Goal: Task Accomplishment & Management: Manage account settings

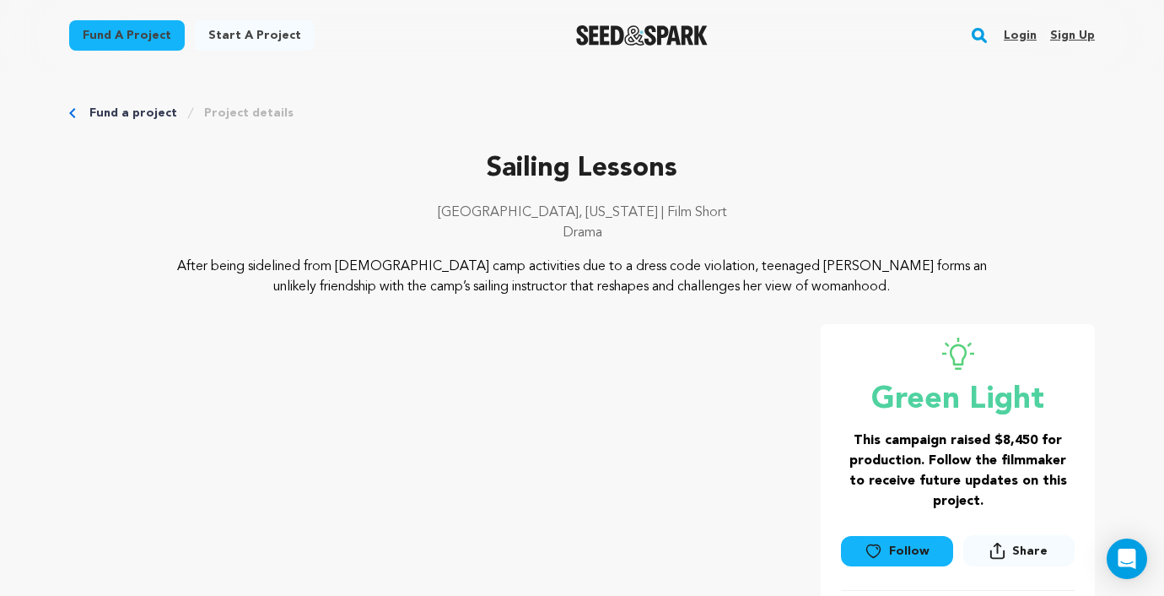
click at [1023, 40] on link "Login" at bounding box center [1020, 35] width 33 height 27
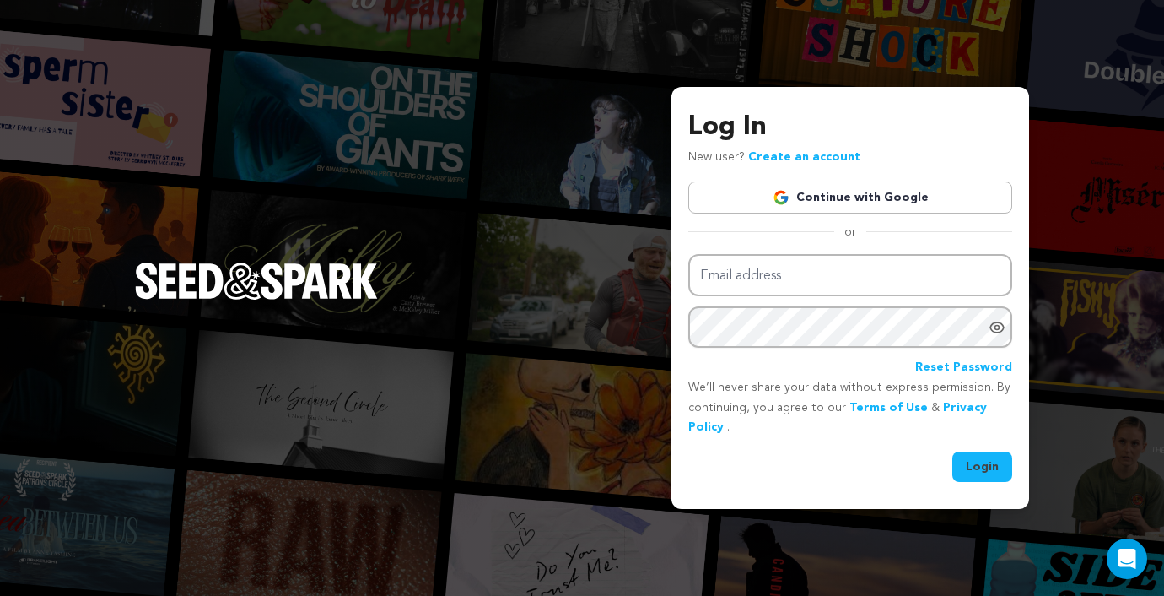
click at [787, 202] on img at bounding box center [781, 197] width 17 height 17
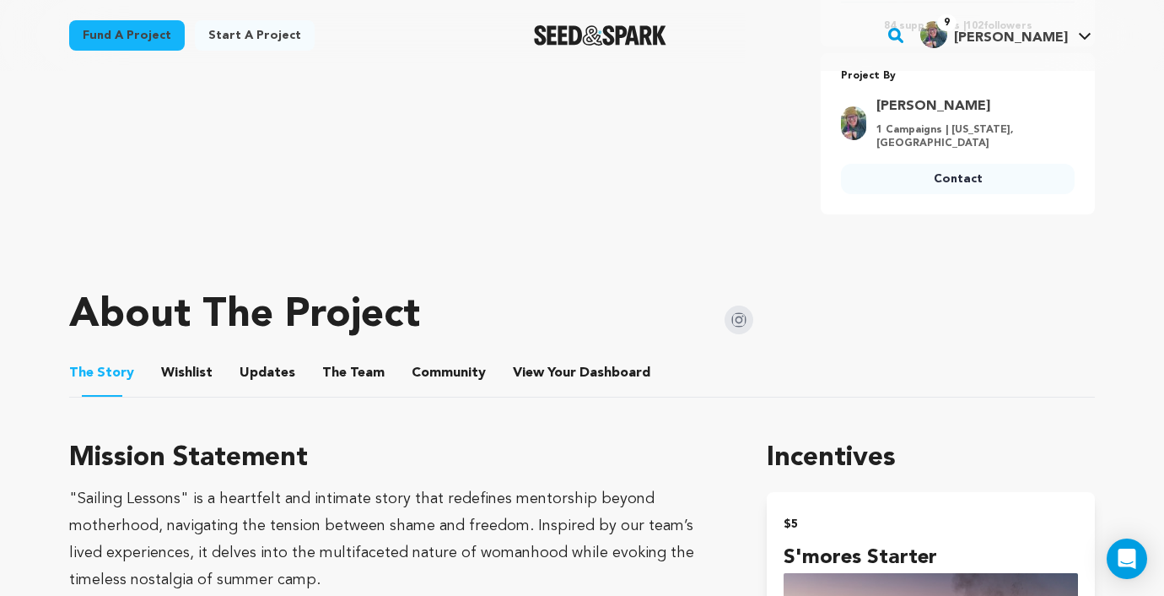
scroll to position [590, 0]
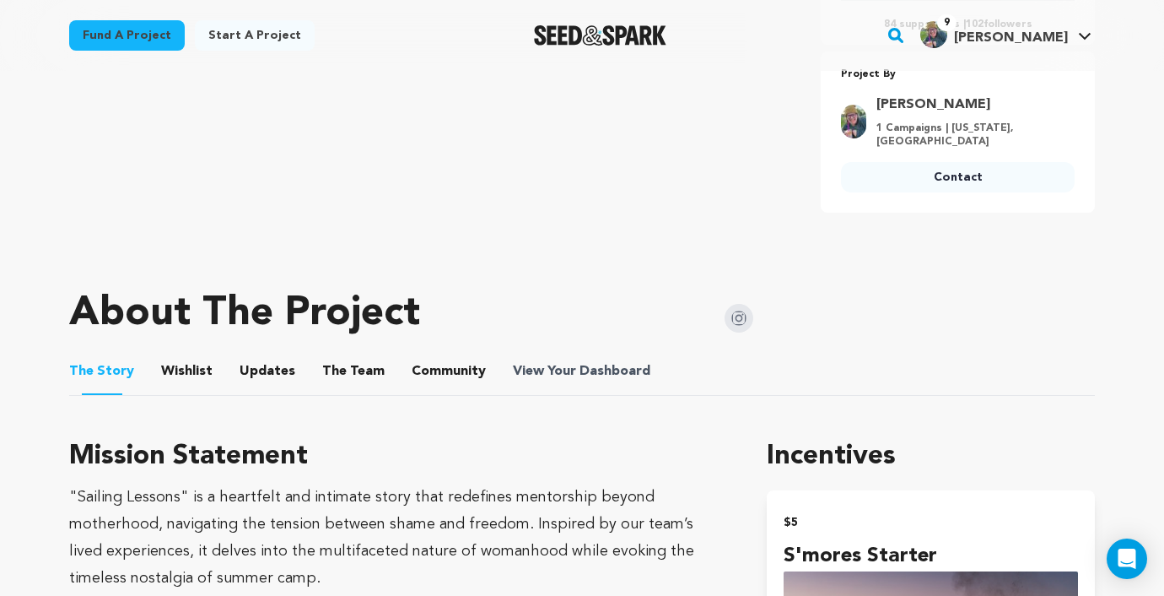
click at [542, 361] on span "View Your Dashboard" at bounding box center [583, 371] width 141 height 20
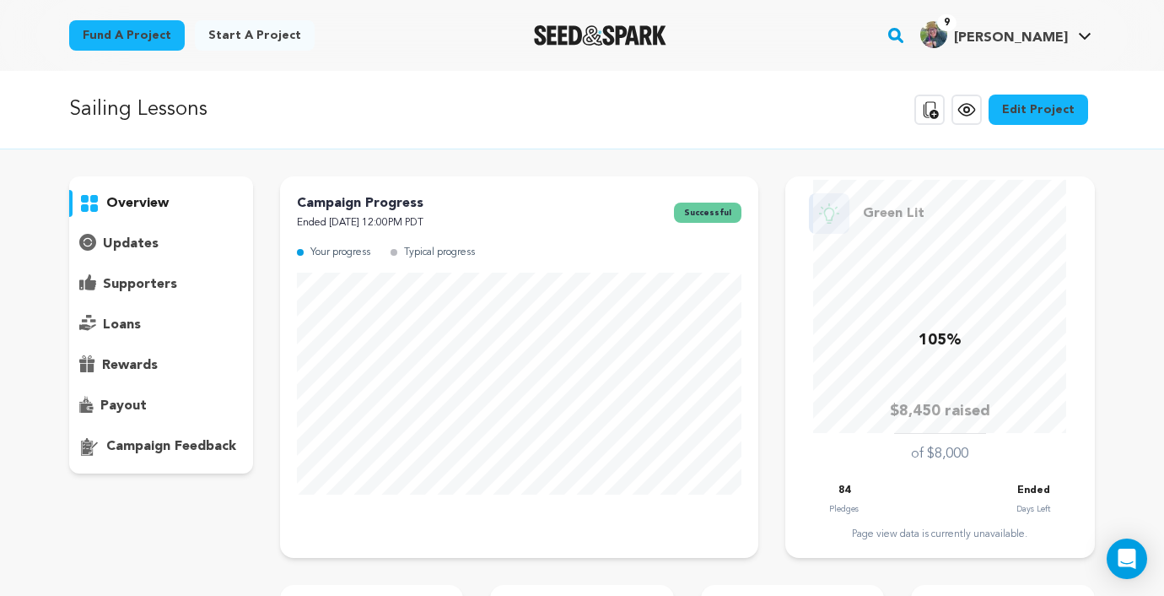
click at [116, 240] on p "updates" at bounding box center [131, 244] width 56 height 20
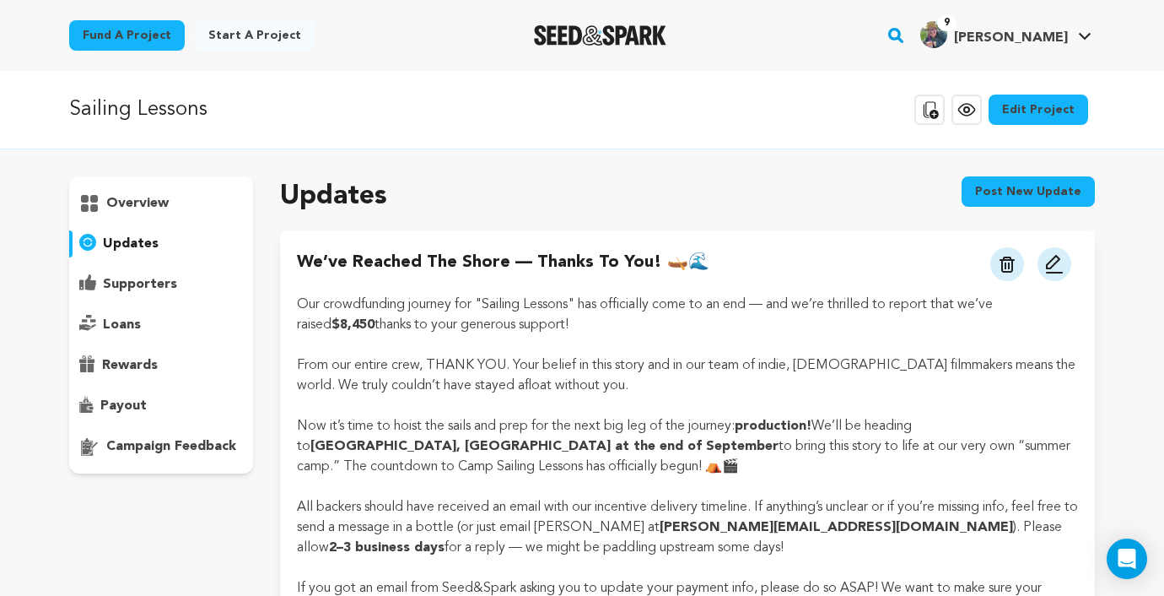
click at [121, 285] on p "supporters" at bounding box center [140, 284] width 74 height 20
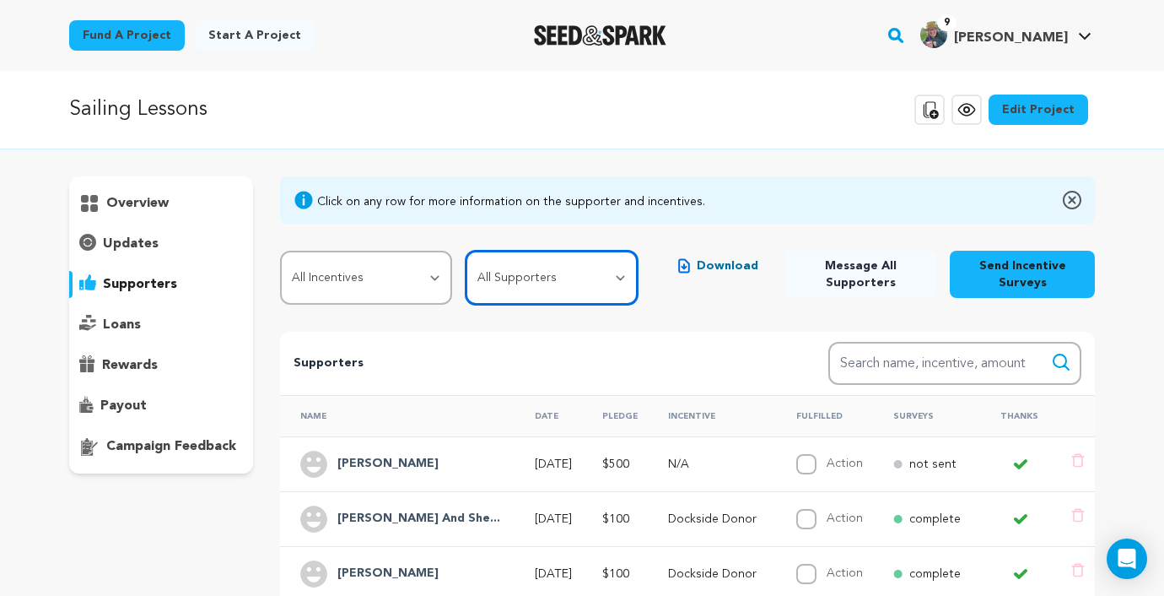
click at [578, 274] on select "All Supporters Survey not sent Survey incomplete Survey complete Incentive not …" at bounding box center [552, 278] width 172 height 54
click at [468, 251] on select "All Supporters Survey not sent Survey incomplete Survey complete Incentive not …" at bounding box center [552, 278] width 172 height 54
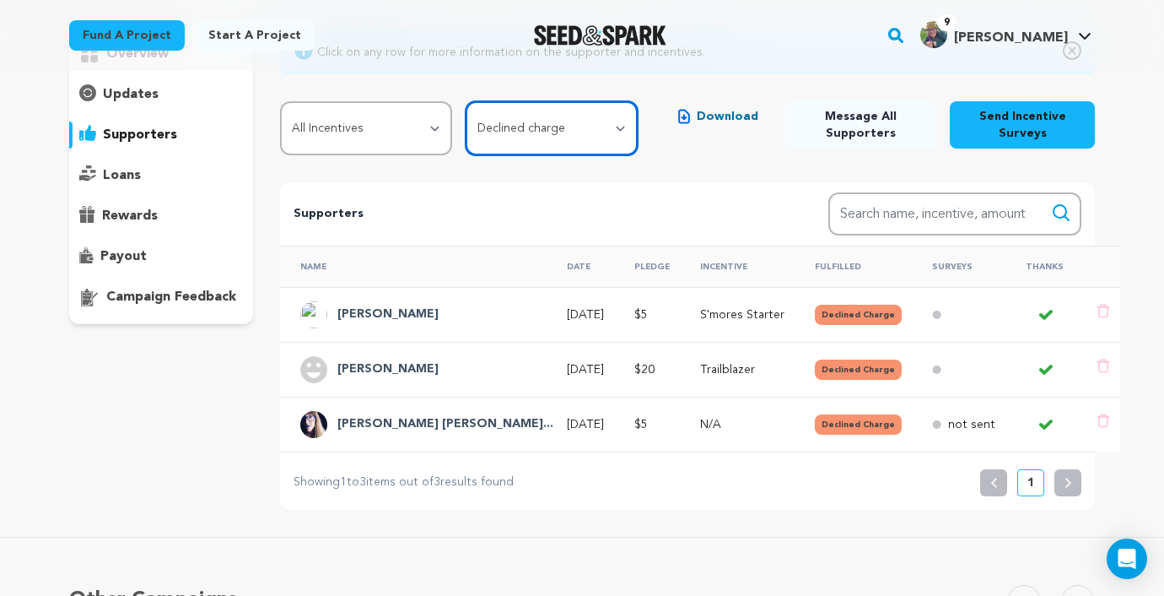
scroll to position [153, 0]
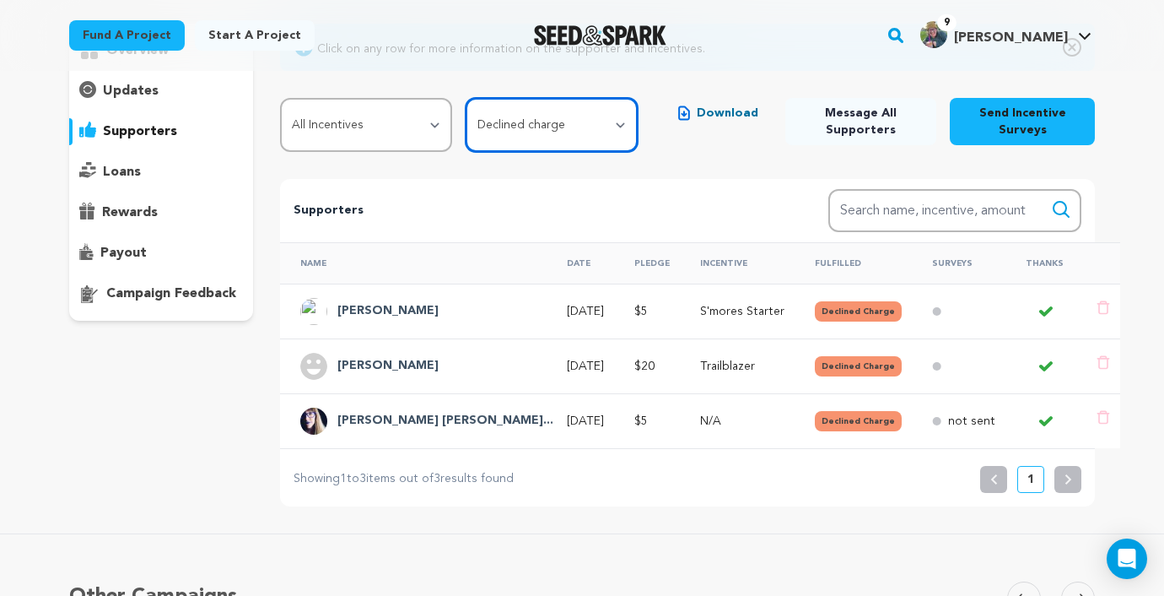
click at [610, 115] on select "All Supporters Survey not sent Survey incomplete Survey complete Incentive not …" at bounding box center [552, 125] width 172 height 54
select select "survey_incomplete"
click at [468, 98] on select "All Supporters Survey not sent Survey incomplete Survey complete Incentive not …" at bounding box center [552, 125] width 172 height 54
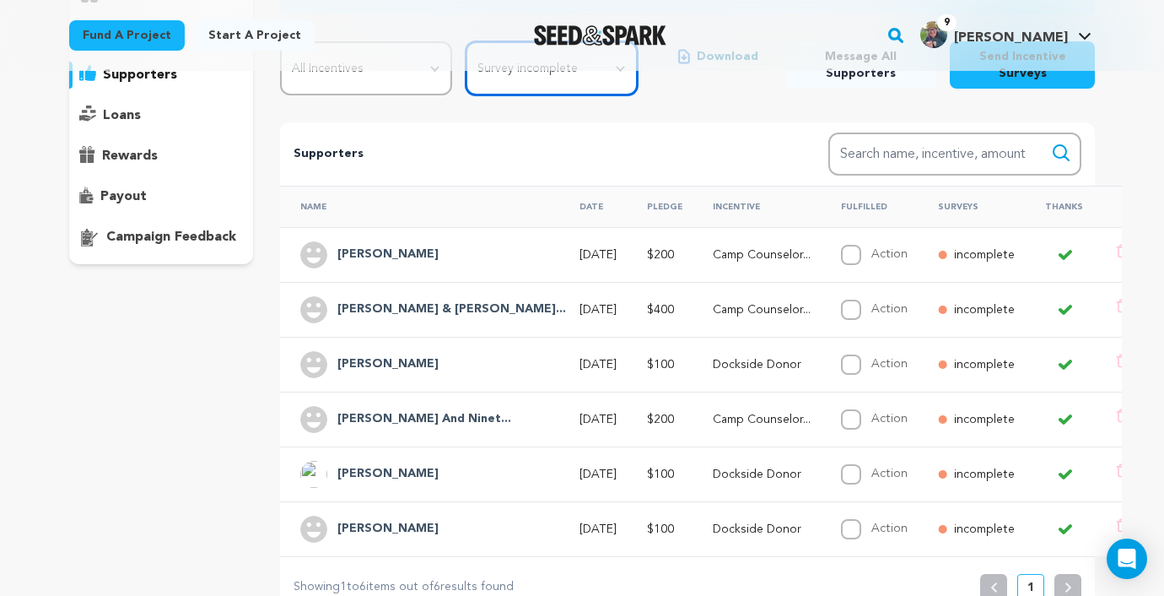
scroll to position [91, 0]
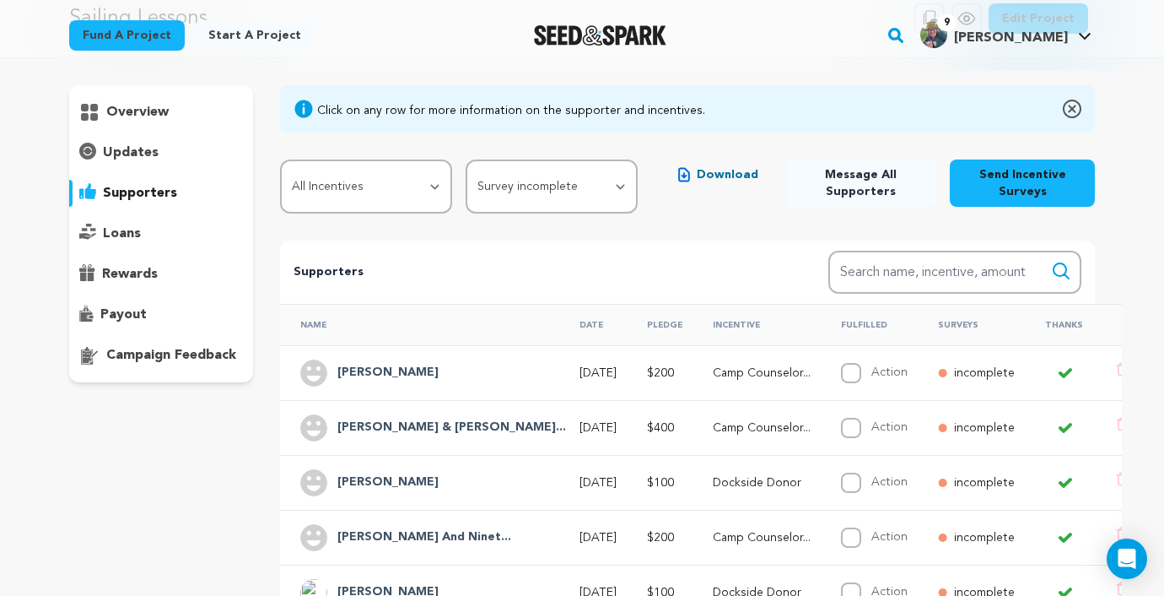
click at [747, 176] on span "Download" at bounding box center [728, 174] width 62 height 17
